Goal: Check status: Check status

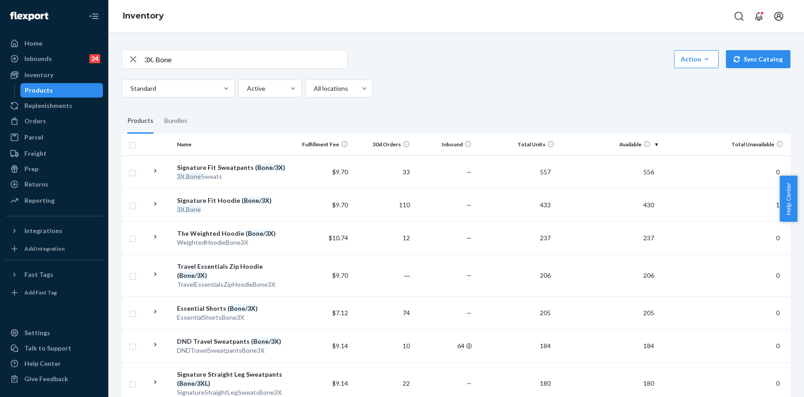
scroll to position [392, 0]
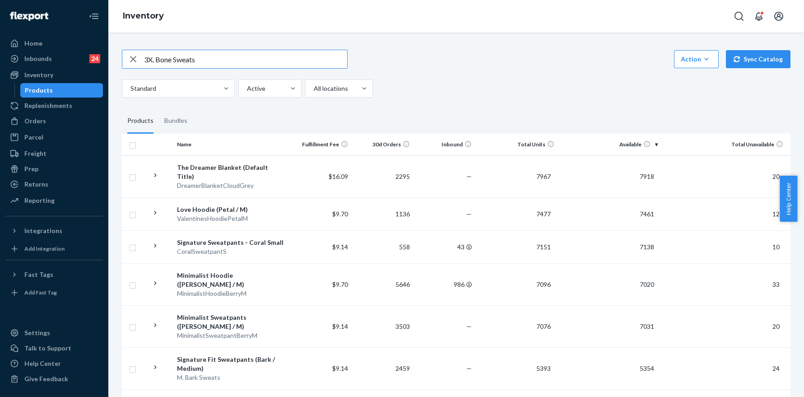
type input "3X. Bone Sweats"
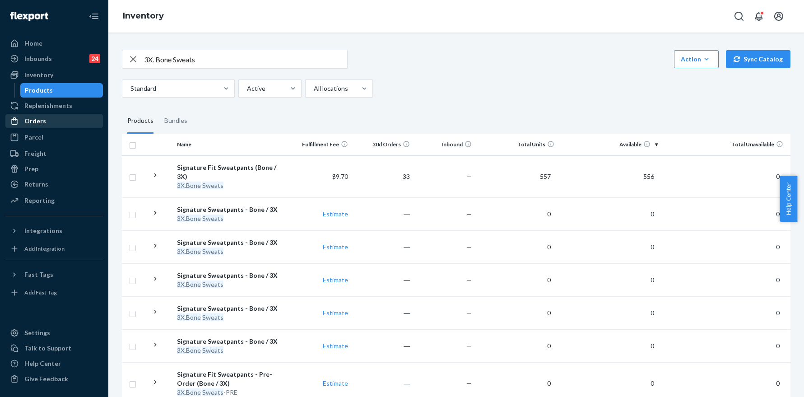
click at [41, 124] on div "Orders" at bounding box center [35, 120] width 22 height 9
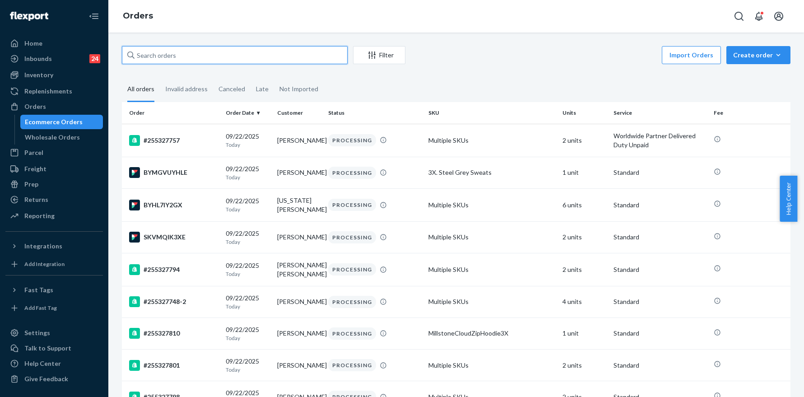
click at [184, 56] on input "text" at bounding box center [235, 55] width 226 height 18
paste input "255305253"
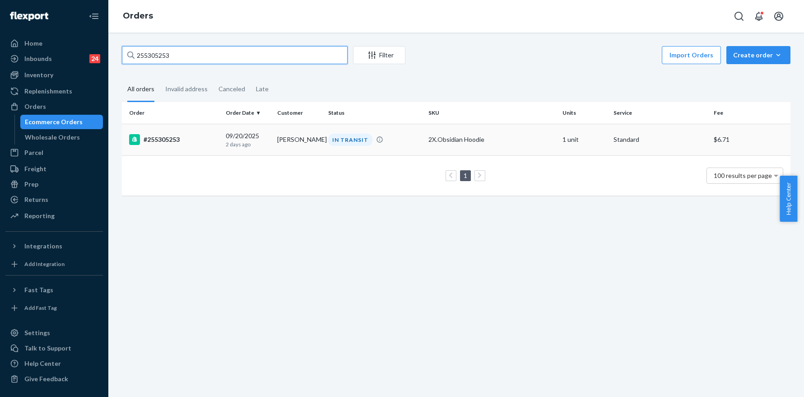
type input "255305253"
click at [161, 139] on div "#255305253" at bounding box center [173, 139] width 89 height 11
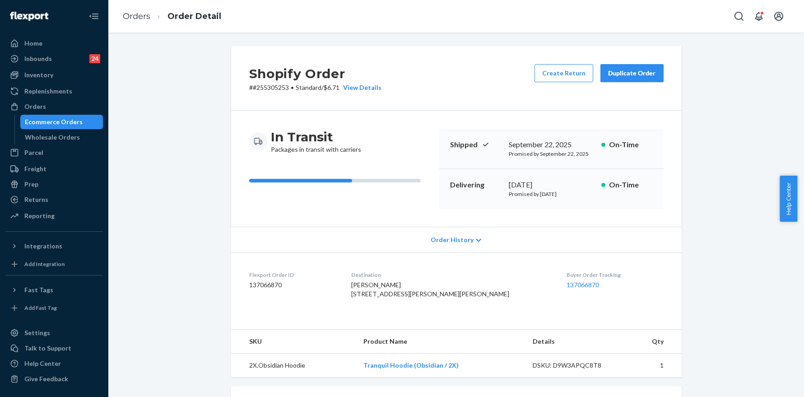
scroll to position [176, 0]
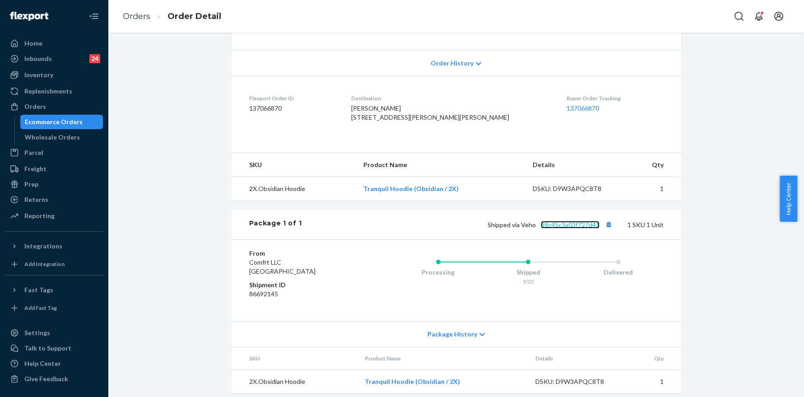
click at [581, 228] on link "48c45c3a03f727d41" at bounding box center [570, 225] width 59 height 8
click at [139, 12] on link "Orders" at bounding box center [137, 16] width 28 height 10
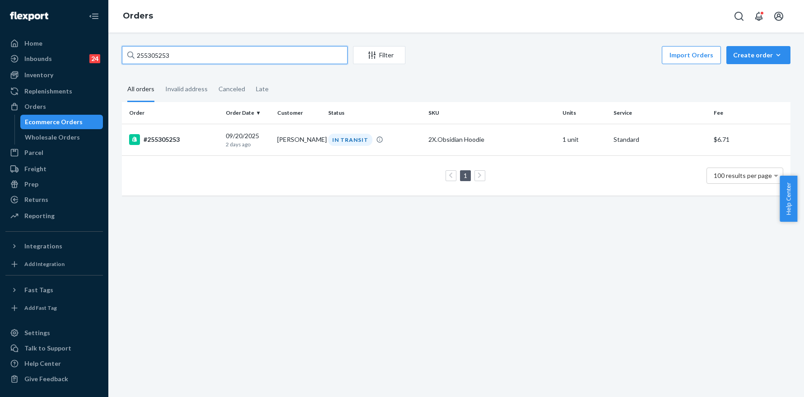
click at [226, 47] on input "255305253" at bounding box center [235, 55] width 226 height 18
click at [225, 48] on input "255305253" at bounding box center [235, 55] width 226 height 18
paste input "48"
type input "255305248"
click at [164, 139] on div "#255305248" at bounding box center [173, 139] width 89 height 11
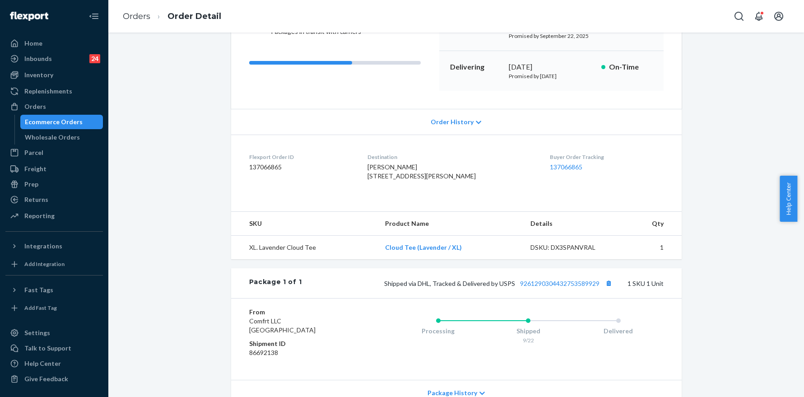
scroll to position [188, 0]
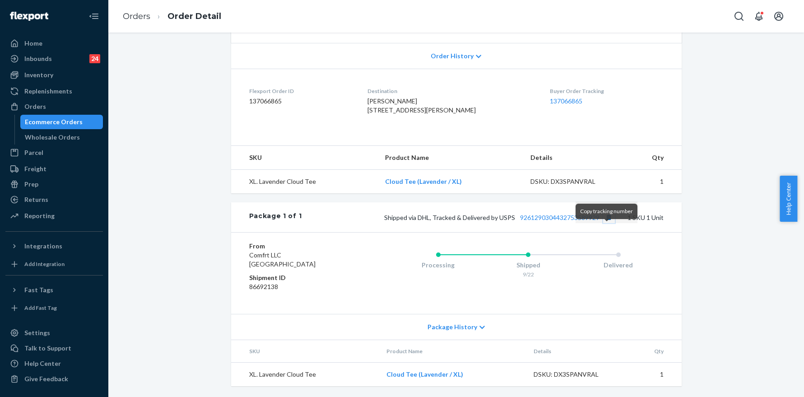
click at [608, 223] on button "Copy tracking number" at bounding box center [609, 217] width 12 height 12
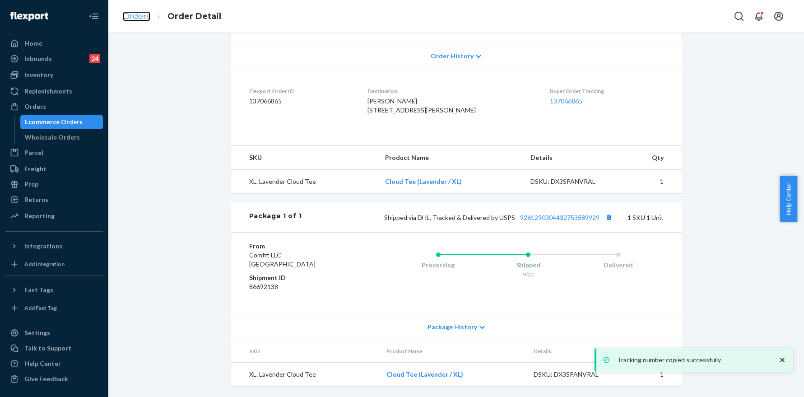
click at [144, 19] on link "Orders" at bounding box center [137, 16] width 28 height 10
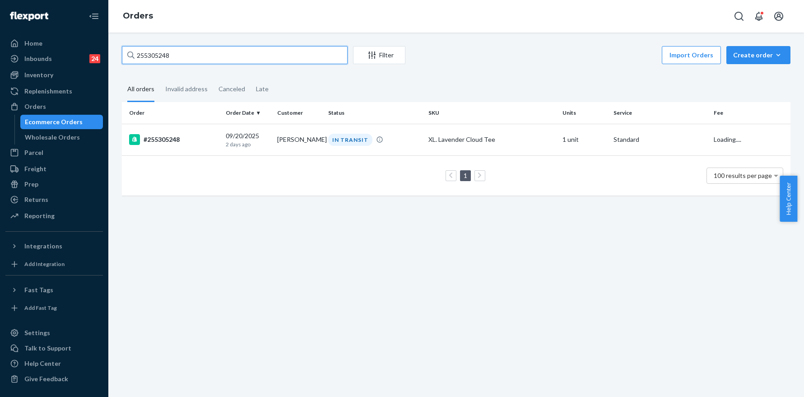
click at [219, 59] on input "255305248" at bounding box center [235, 55] width 226 height 18
paste input "3"
type input "255305243"
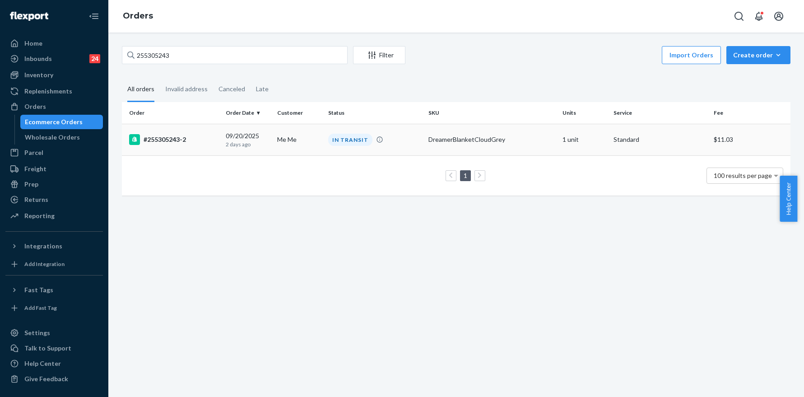
click at [169, 142] on div "#255305243-2" at bounding box center [173, 139] width 89 height 11
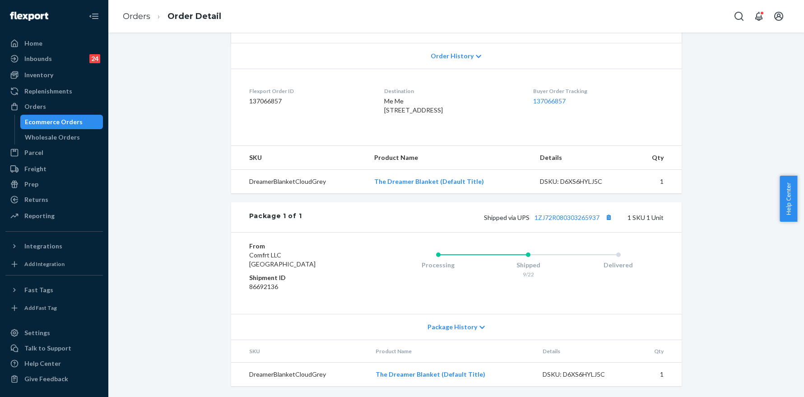
scroll to position [202, 0]
click at [606, 218] on button "Copy tracking number" at bounding box center [609, 217] width 12 height 12
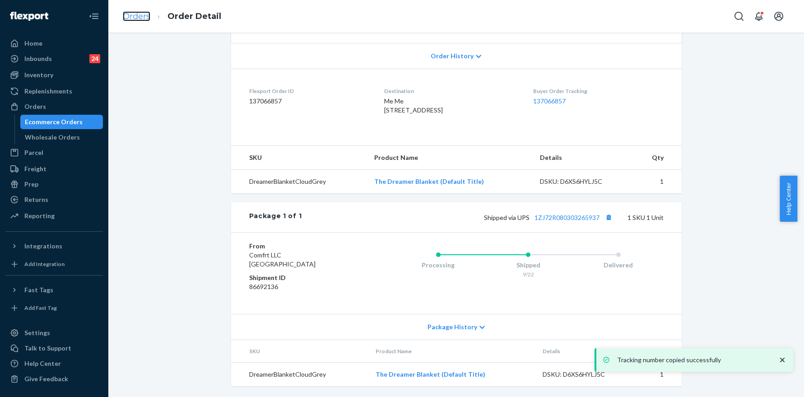
click at [147, 13] on link "Orders" at bounding box center [137, 16] width 28 height 10
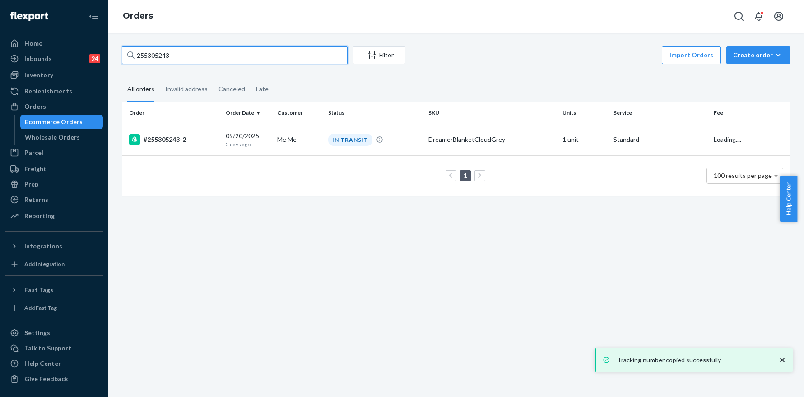
click at [227, 52] on input "255305243" at bounding box center [235, 55] width 226 height 18
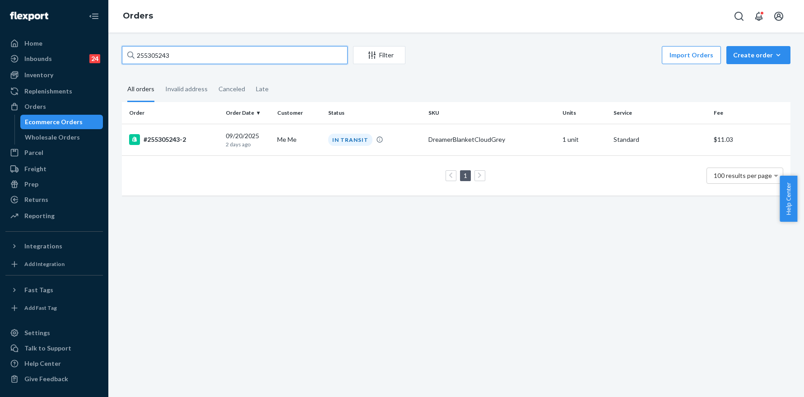
click at [227, 52] on input "255305243" at bounding box center [235, 55] width 226 height 18
paste input "31"
type input "255305231"
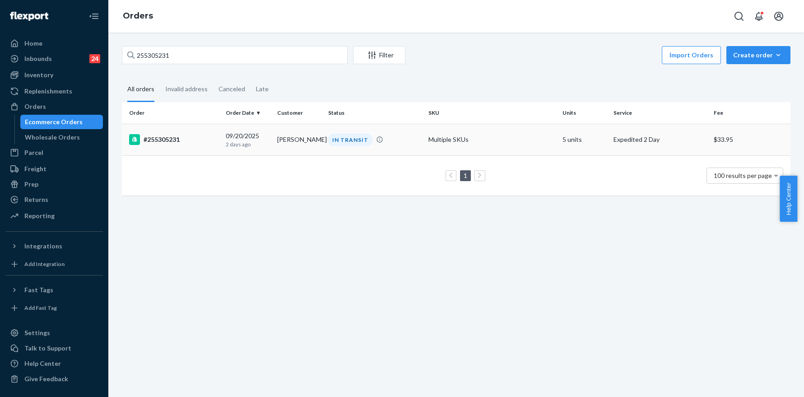
click at [180, 142] on div "#255305231" at bounding box center [173, 139] width 89 height 11
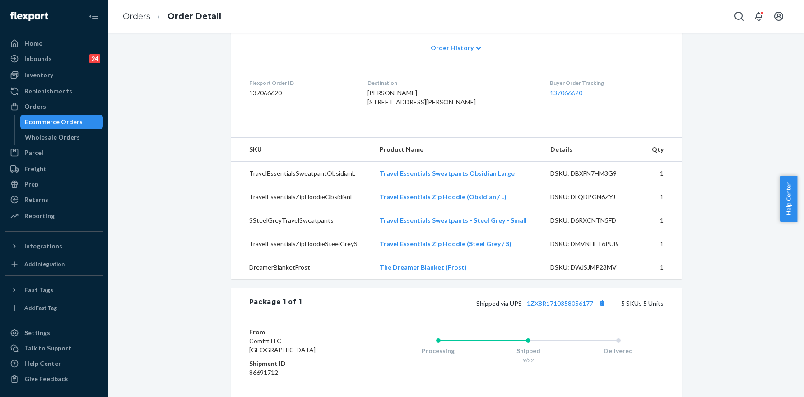
scroll to position [383, 0]
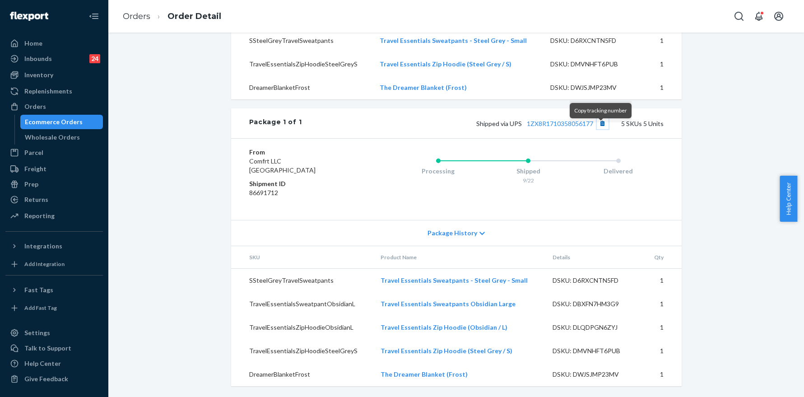
click at [603, 129] on button "Copy tracking number" at bounding box center [603, 123] width 12 height 12
click at [140, 14] on link "Orders" at bounding box center [137, 16] width 28 height 10
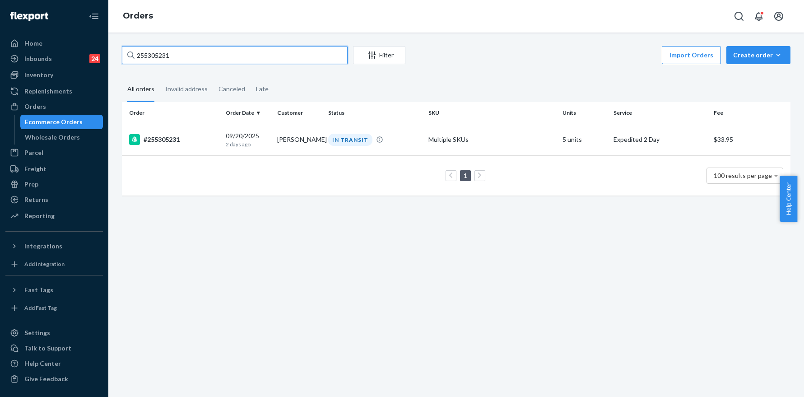
click at [228, 49] on input "255305231" at bounding box center [235, 55] width 226 height 18
paste input "128"
type input "255305128"
click at [176, 138] on div "#255305128" at bounding box center [173, 139] width 89 height 11
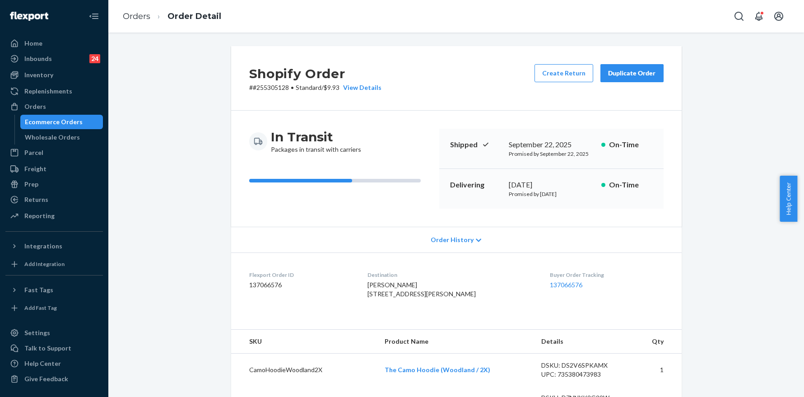
scroll to position [285, 0]
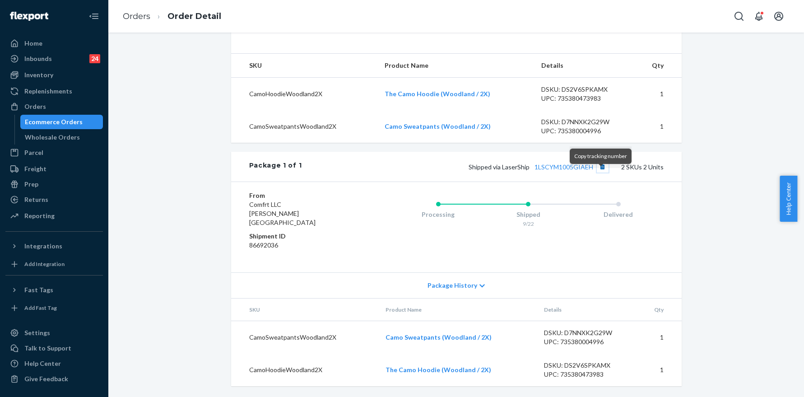
click at [599, 172] on button "Copy tracking number" at bounding box center [603, 167] width 12 height 12
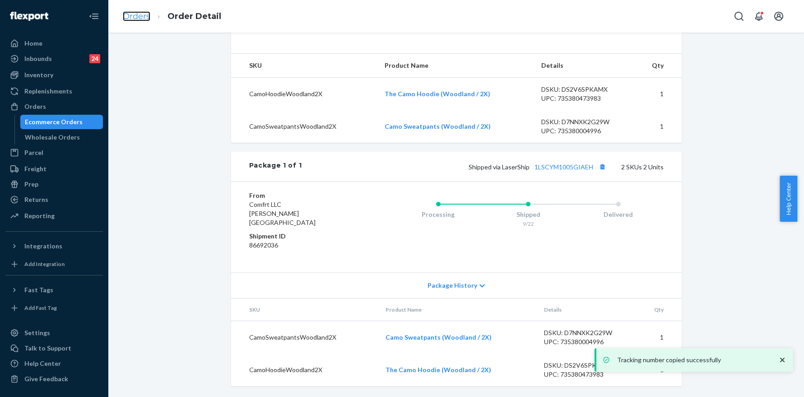
click at [139, 19] on link "Orders" at bounding box center [137, 16] width 28 height 10
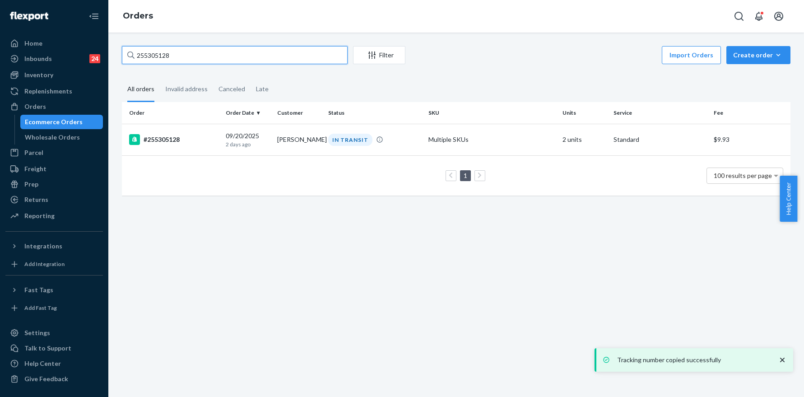
click at [197, 54] on input "255305128" at bounding box center [235, 55] width 226 height 18
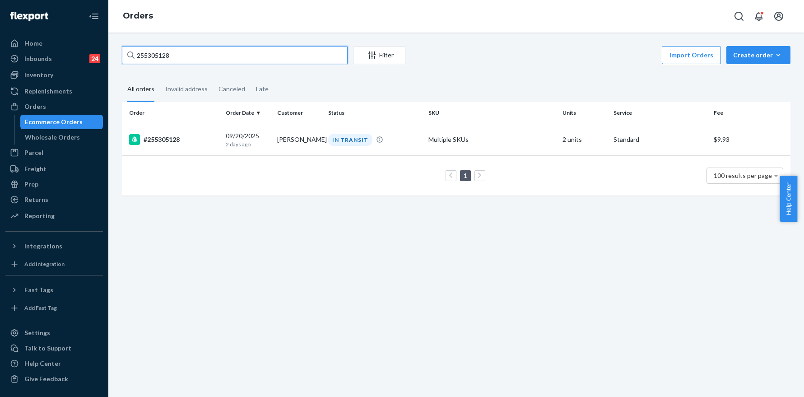
click at [197, 54] on input "255305128" at bounding box center [235, 55] width 226 height 18
paste input "89"
type input "255305189"
click at [162, 142] on div "#255305189" at bounding box center [173, 139] width 89 height 11
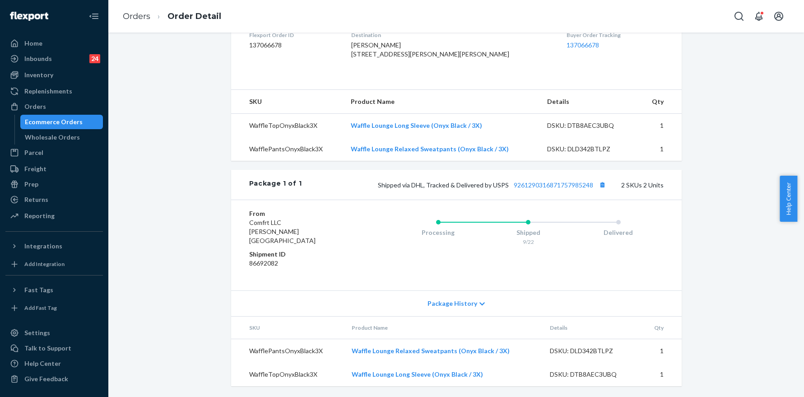
scroll to position [249, 0]
click at [600, 190] on button "Copy tracking number" at bounding box center [603, 185] width 12 height 12
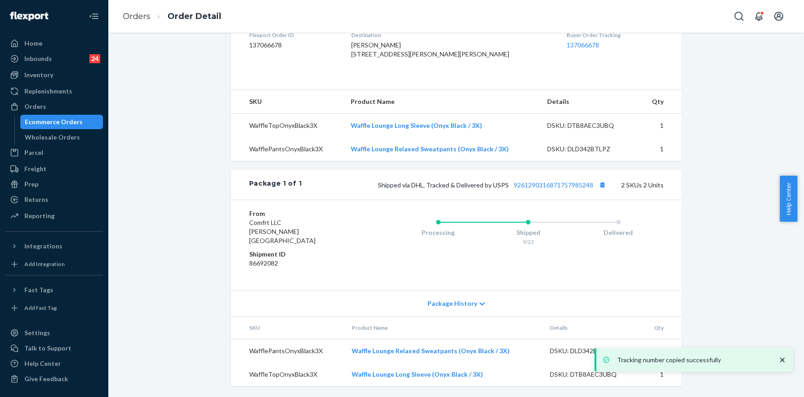
click at [140, 9] on ol "Orders Order Detail" at bounding box center [172, 16] width 113 height 27
click at [144, 18] on link "Orders" at bounding box center [137, 16] width 28 height 10
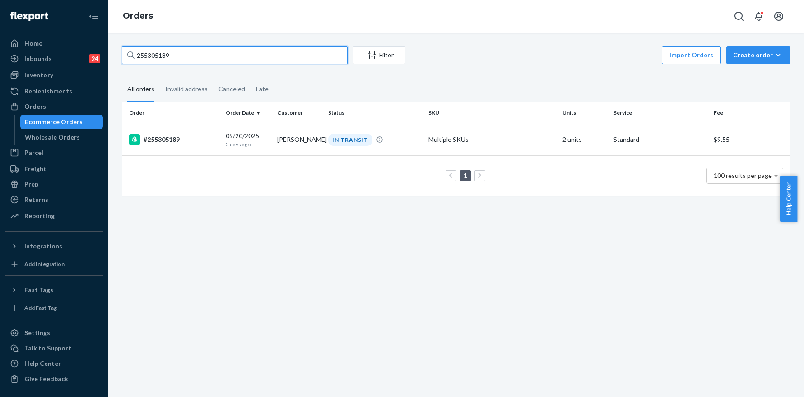
click at [194, 60] on input "255305189" at bounding box center [235, 55] width 226 height 18
paste input "021"
type input "255305021"
click at [168, 143] on div "#255305021" at bounding box center [173, 139] width 89 height 11
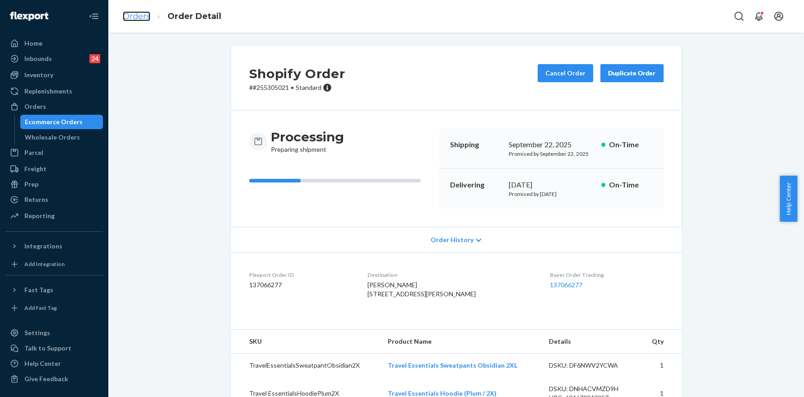
click at [139, 20] on link "Orders" at bounding box center [137, 16] width 28 height 10
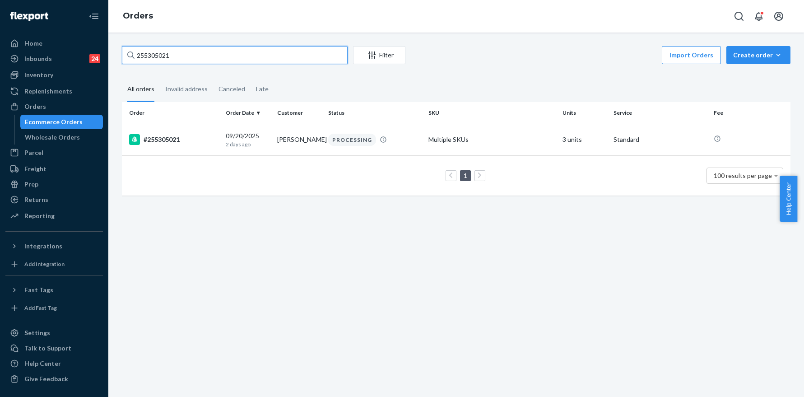
click at [192, 62] on input "255305021" at bounding box center [235, 55] width 226 height 18
paste input "43"
type input "255305043"
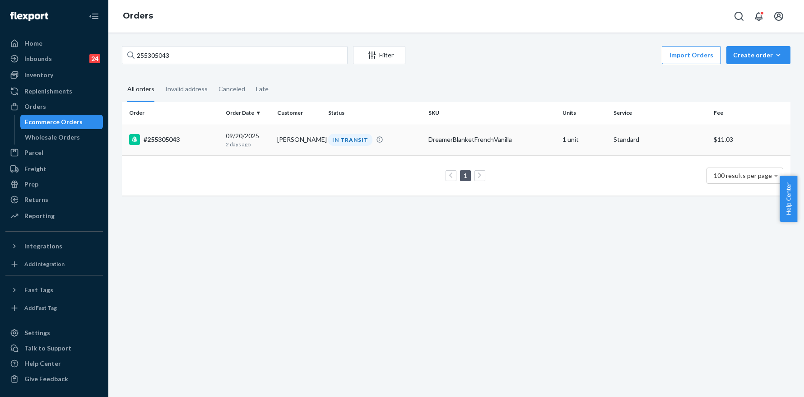
click at [172, 140] on div "#255305043" at bounding box center [173, 139] width 89 height 11
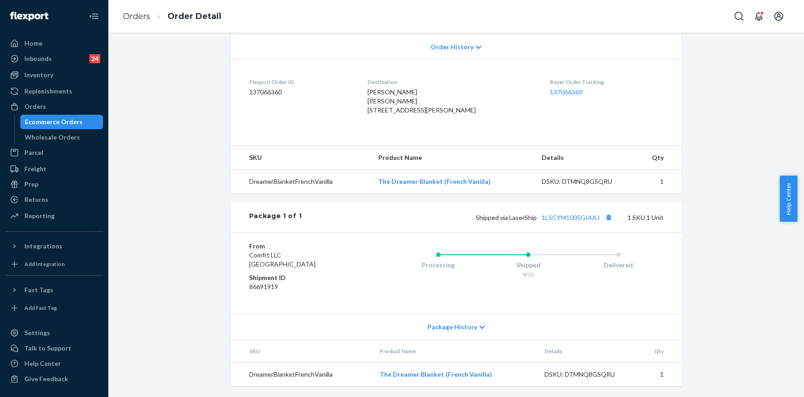
scroll to position [211, 0]
click at [605, 217] on button "Copy tracking number" at bounding box center [609, 217] width 12 height 12
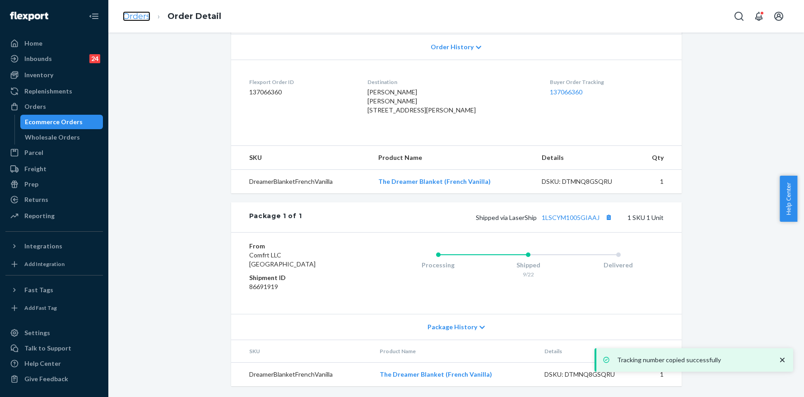
click at [139, 15] on link "Orders" at bounding box center [137, 16] width 28 height 10
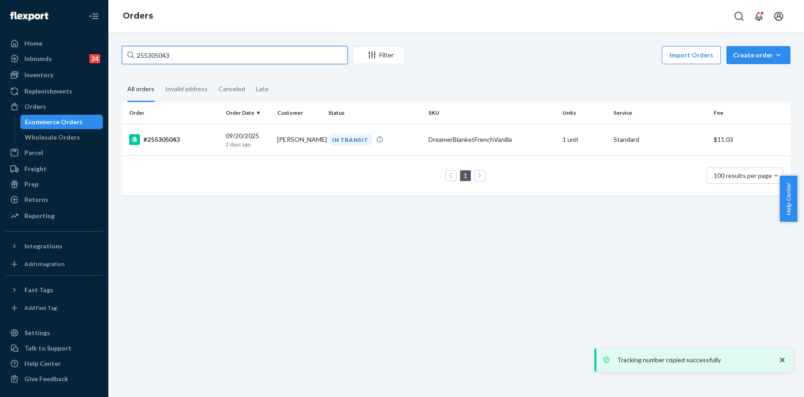
click at [184, 58] on input "255305043" at bounding box center [235, 55] width 226 height 18
paste input "4097"
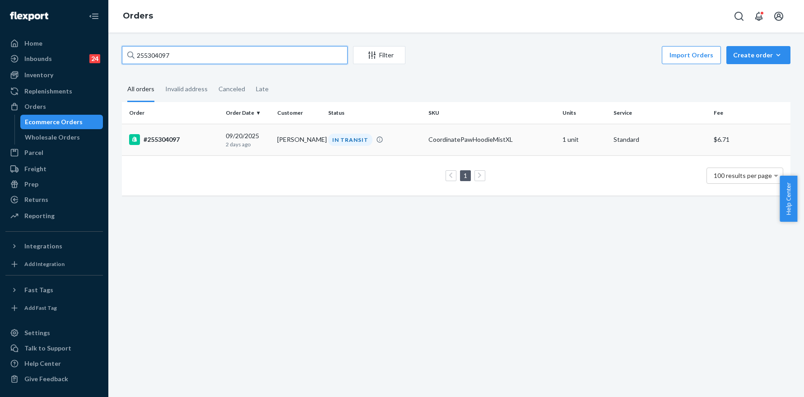
type input "255304097"
click at [168, 141] on div "#255304097" at bounding box center [173, 139] width 89 height 11
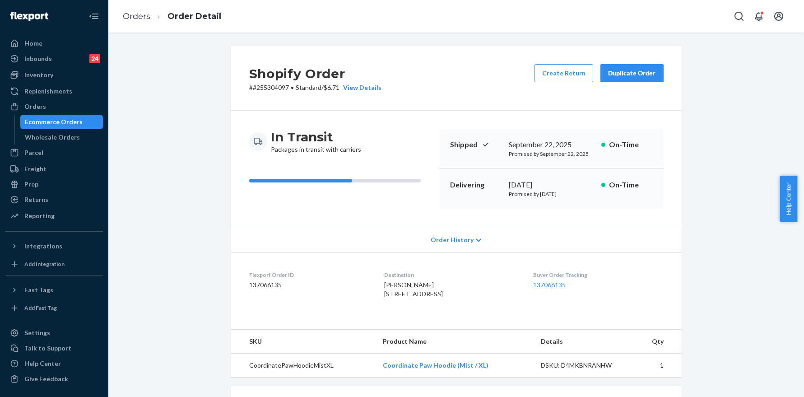
scroll to position [202, 0]
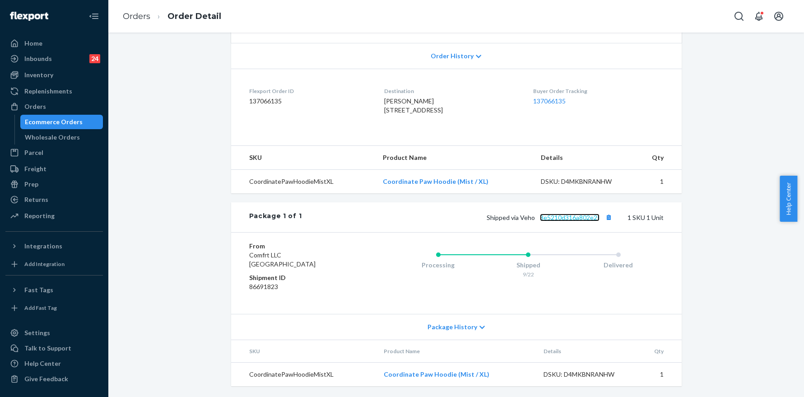
click at [561, 217] on link "3e5210d316a802e2f" at bounding box center [570, 218] width 60 height 8
